Goal: Task Accomplishment & Management: Use online tool/utility

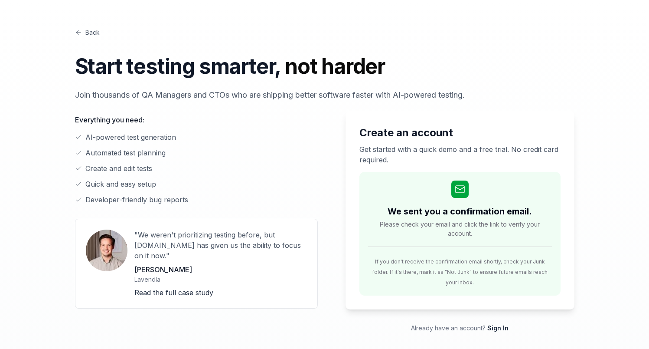
click at [89, 33] on link "Back" at bounding box center [87, 32] width 25 height 9
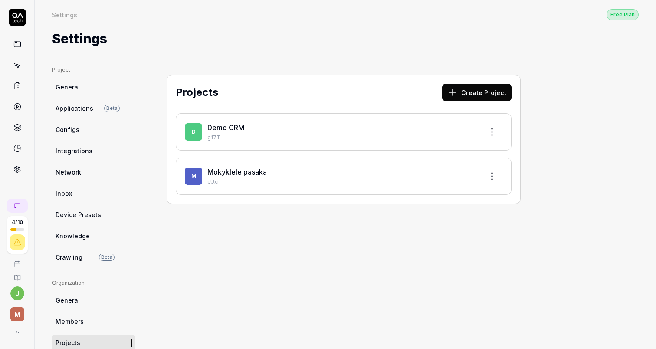
click at [260, 179] on p "cUxr" at bounding box center [341, 182] width 269 height 8
click at [240, 174] on link "Mokyklele pasaka" at bounding box center [236, 171] width 59 height 9
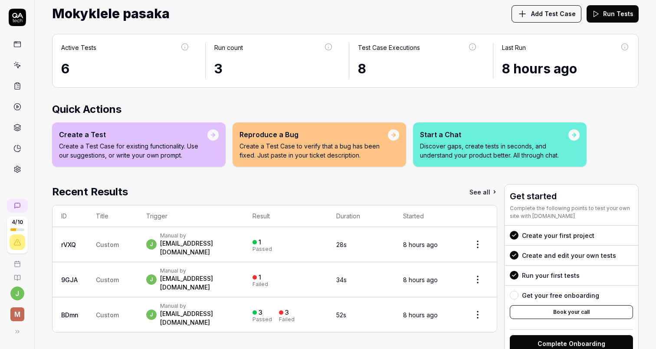
scroll to position [30, 0]
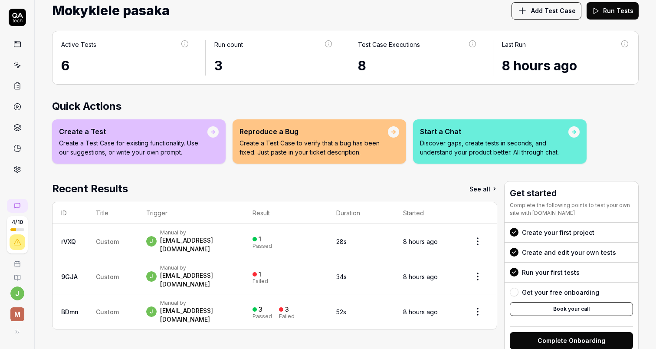
click at [15, 87] on icon at bounding box center [17, 86] width 8 height 8
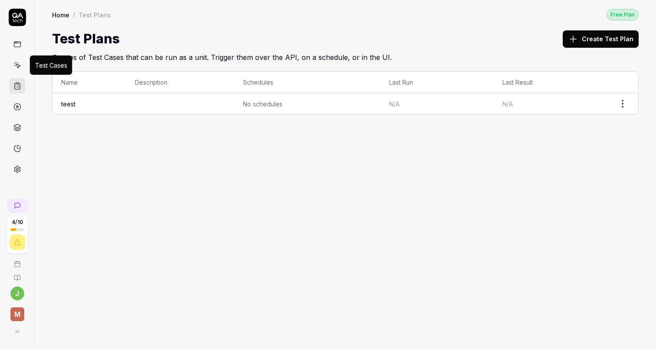
click at [16, 68] on icon at bounding box center [17, 65] width 8 height 8
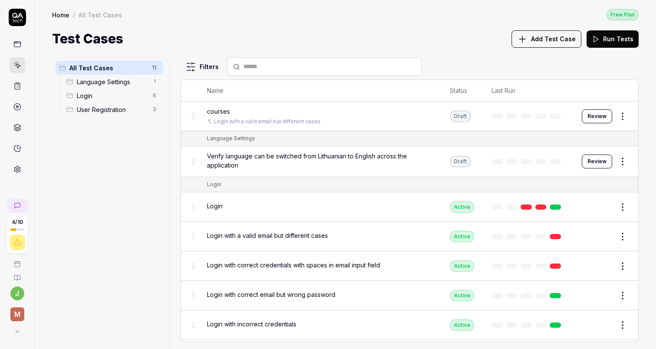
click at [225, 108] on span "courses" at bounding box center [218, 111] width 23 height 9
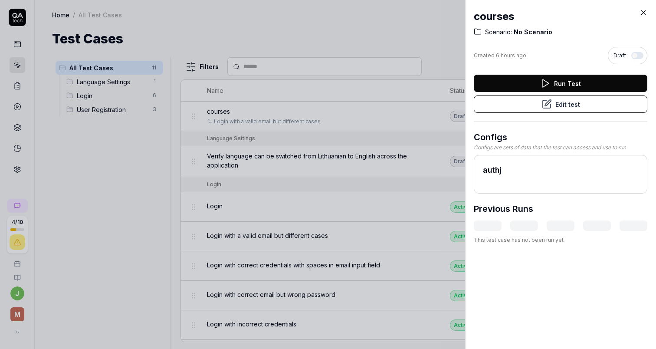
click at [640, 11] on icon at bounding box center [643, 13] width 8 height 8
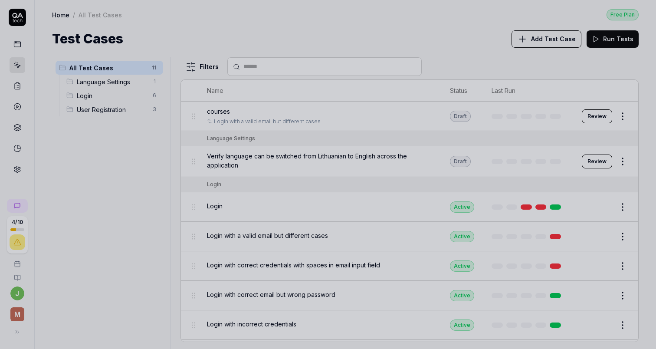
click at [644, 10] on div at bounding box center [328, 174] width 656 height 349
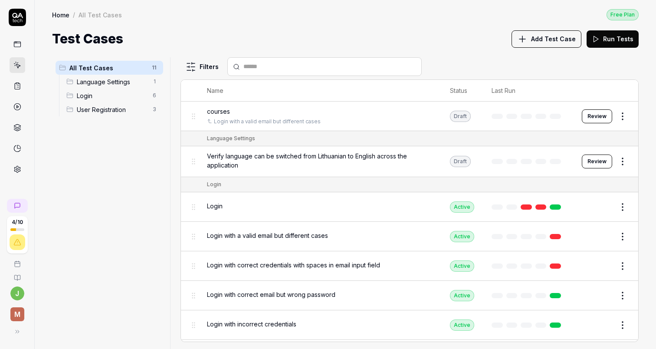
click at [614, 112] on html "4 / 10 j M Home / All Test Cases Free Plan Home / All Test Cases Free Plan Test…" at bounding box center [328, 174] width 656 height 349
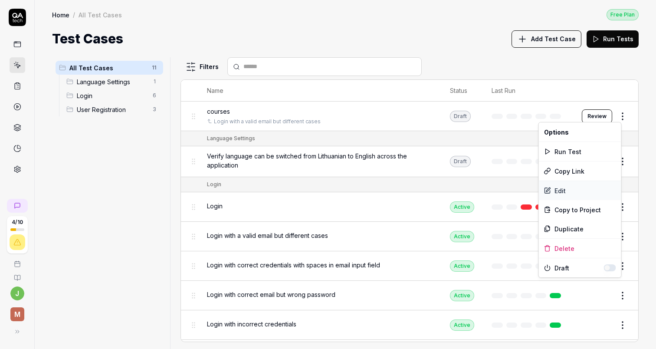
click at [564, 184] on div "Edit" at bounding box center [580, 190] width 82 height 19
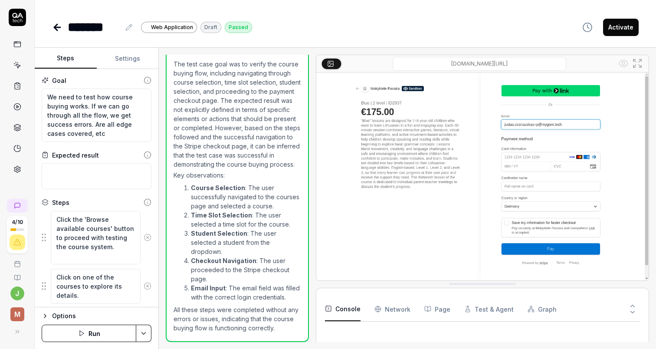
scroll to position [748, 0]
type textarea "*"
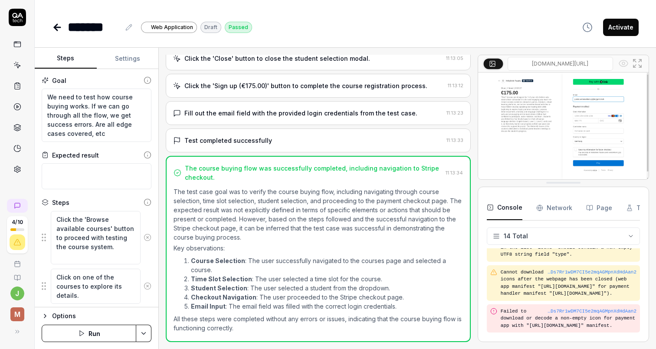
scroll to position [311, 0]
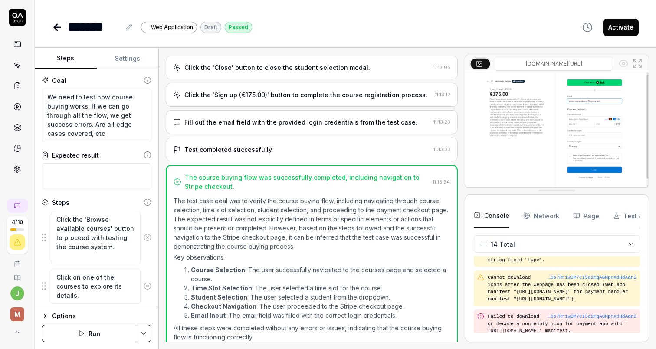
click at [461, 89] on div at bounding box center [461, 198] width 7 height 287
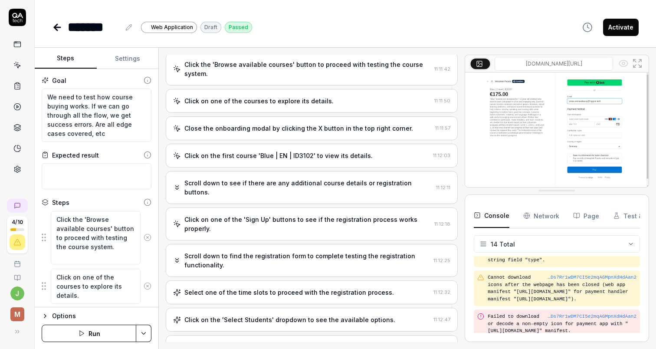
scroll to position [0, 0]
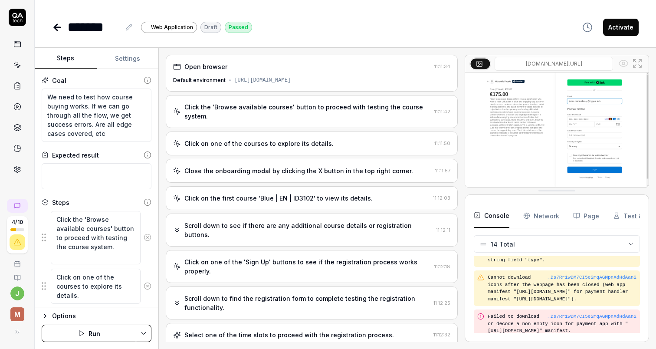
click at [60, 25] on icon at bounding box center [57, 27] width 10 height 10
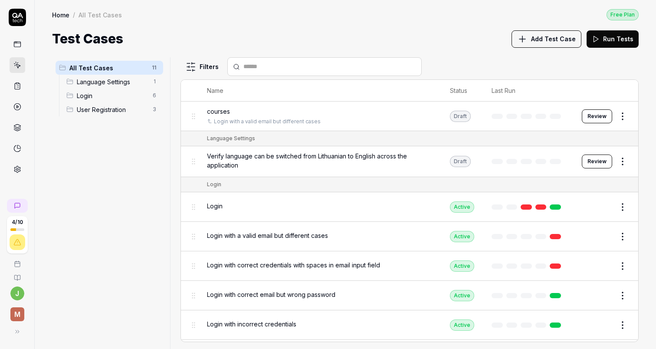
click at [102, 79] on span "Language Settings" at bounding box center [112, 81] width 71 height 9
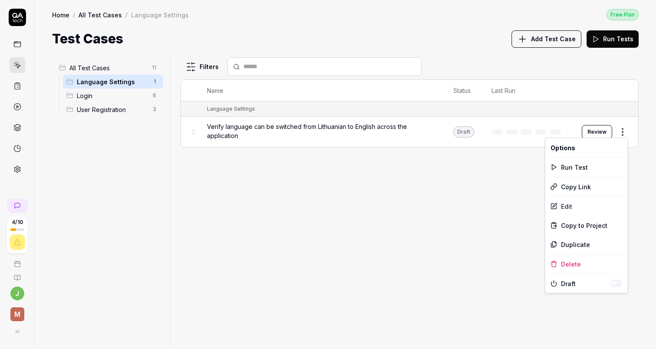
click at [622, 130] on html "4 / 10 j M Home / All Test Cases / Language Settings Free Plan Home / All Test …" at bounding box center [328, 174] width 656 height 349
